Goal: Task Accomplishment & Management: Use online tool/utility

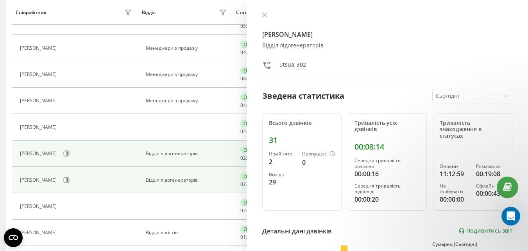
scroll to position [235, 0]
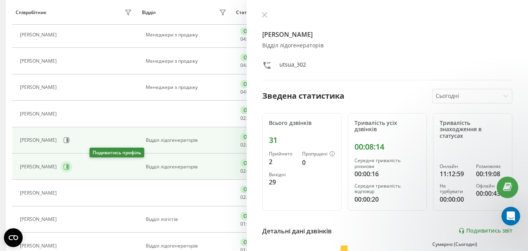
click at [70, 167] on icon at bounding box center [66, 166] width 6 height 6
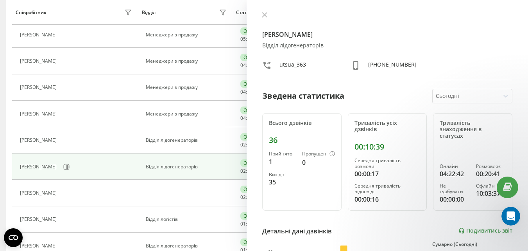
scroll to position [50, 0]
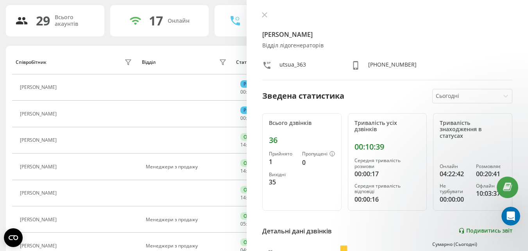
click at [470, 227] on link "Подивитись звіт" at bounding box center [486, 230] width 54 height 7
